Goal: Transaction & Acquisition: Purchase product/service

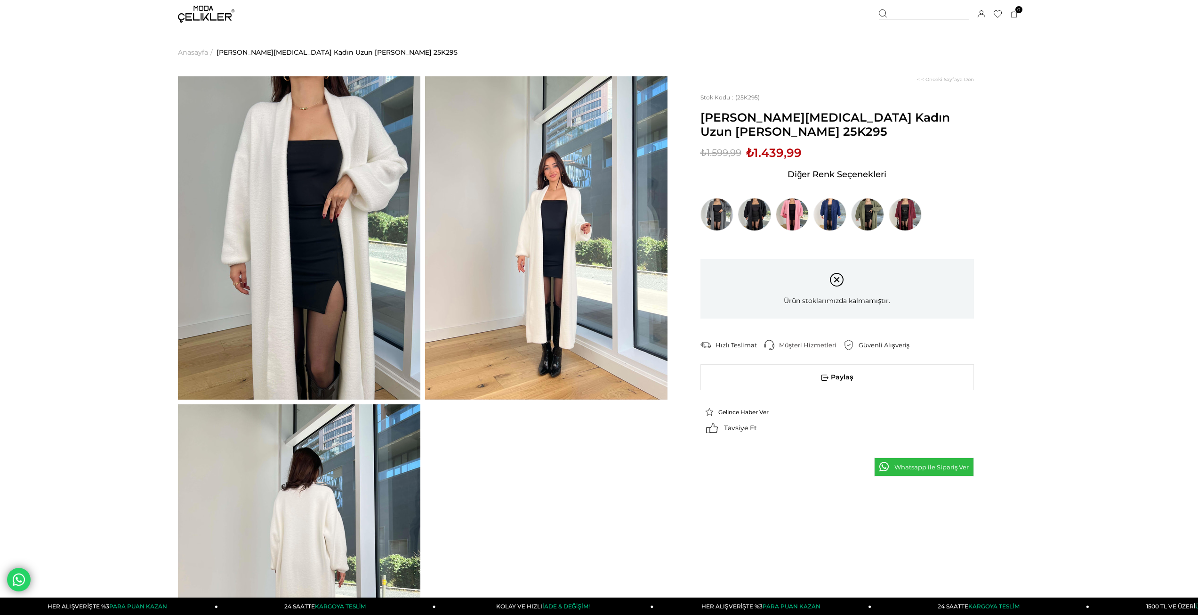
click at [755, 198] on img at bounding box center [754, 214] width 33 height 33
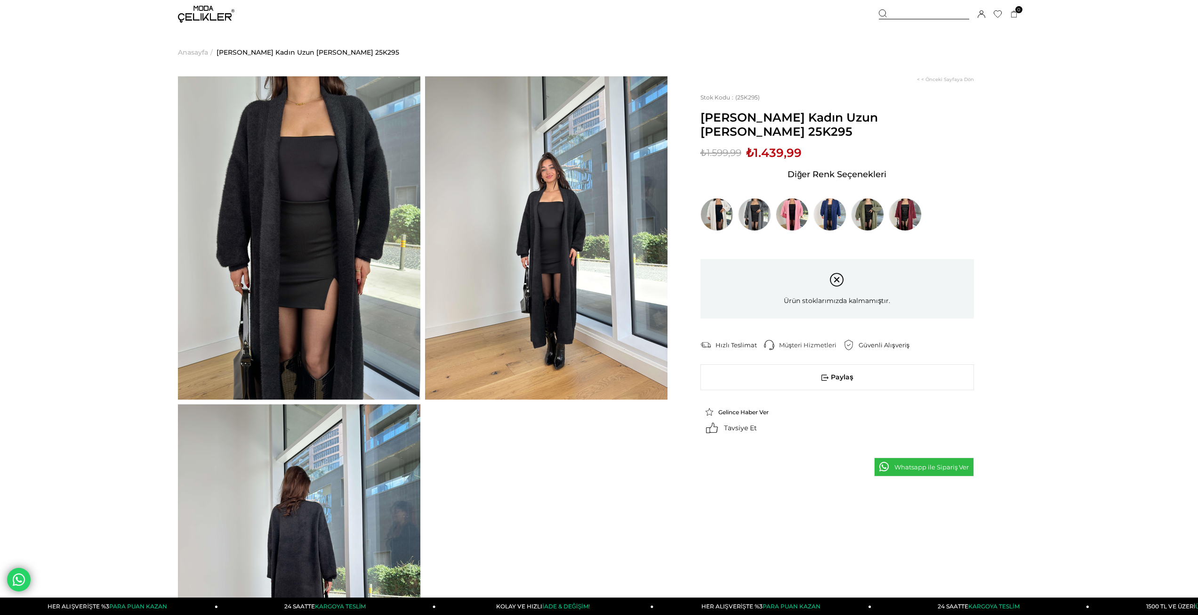
click at [340, 238] on img at bounding box center [299, 237] width 243 height 323
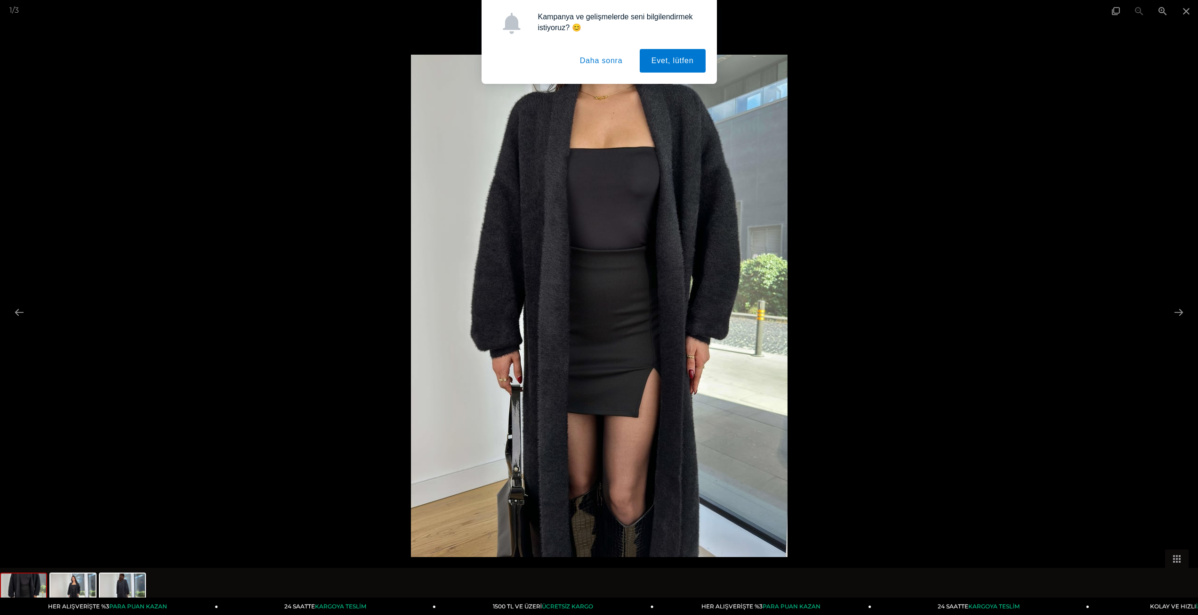
click at [1185, 16] on div "Kampanya ve gelişmelerde seni bilgilendirmek istiyoruz? 😊 Evet, lütfen Daha son…" at bounding box center [599, 42] width 1198 height 84
click at [1185, 9] on div "Kampanya ve gelişmelerde seni bilgilendirmek istiyoruz? 😊 Evet, lütfen Daha son…" at bounding box center [599, 42] width 1198 height 84
click at [1189, 12] on div "Kampanya ve gelişmelerde seni bilgilendirmek istiyoruz? 😊 Evet, lütfen Daha son…" at bounding box center [599, 42] width 1198 height 84
click at [618, 59] on button "Daha sonra" at bounding box center [601, 61] width 66 height 24
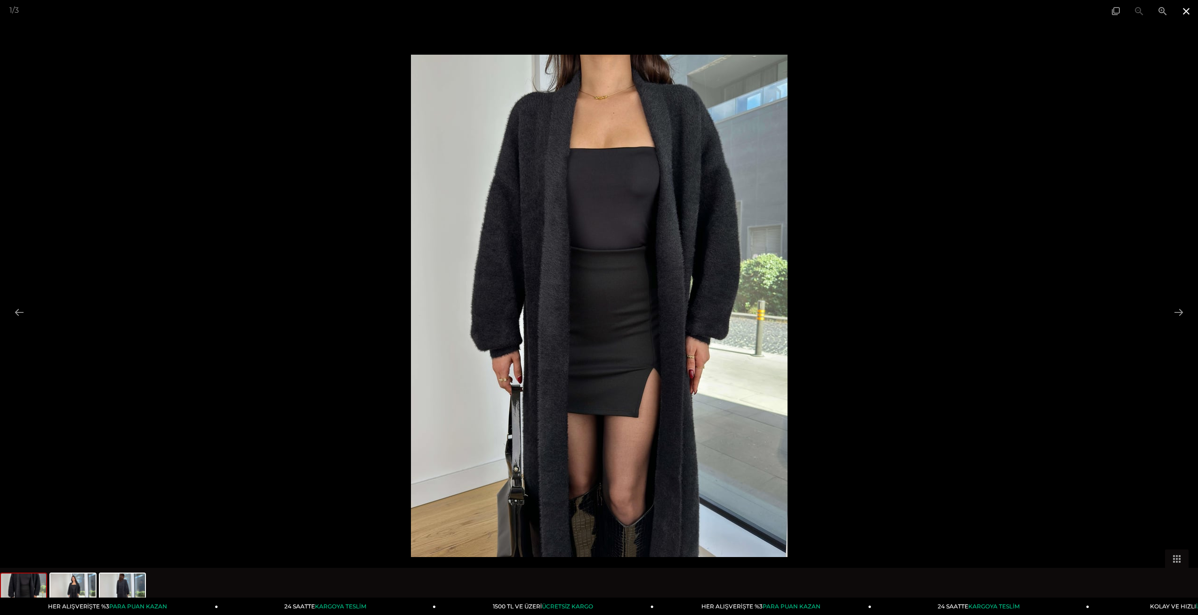
click at [1194, 13] on span at bounding box center [1187, 11] width 24 height 22
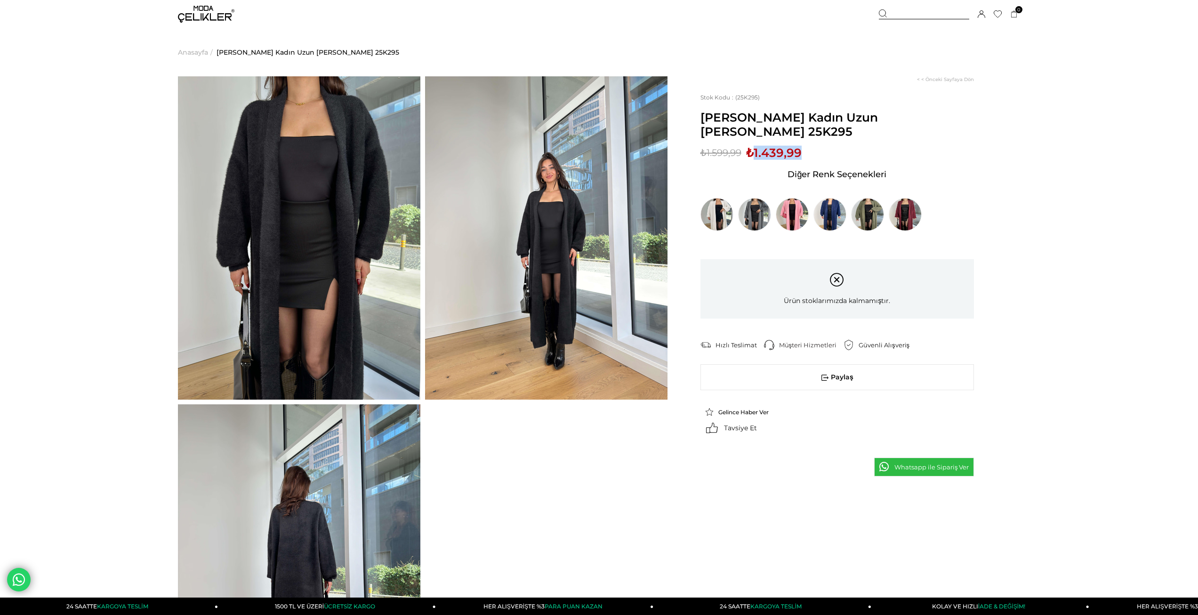
drag, startPoint x: 752, startPoint y: 140, endPoint x: 821, endPoint y: 142, distance: 68.3
click at [821, 146] on div "Sepetteki Son Fiyat Fiyat : ₺1.599,99 (KDV Dahil) İndirimli : ₺1.439,99 (KDV Da…" at bounding box center [838, 188] width 274 height 85
click at [829, 146] on div "Sepetteki Son Fiyat Fiyat : ₺1.599,99 (KDV Dahil) İndirimli : ₺1.439,99 (KDV Da…" at bounding box center [838, 188] width 274 height 85
